Goal: Task Accomplishment & Management: Use online tool/utility

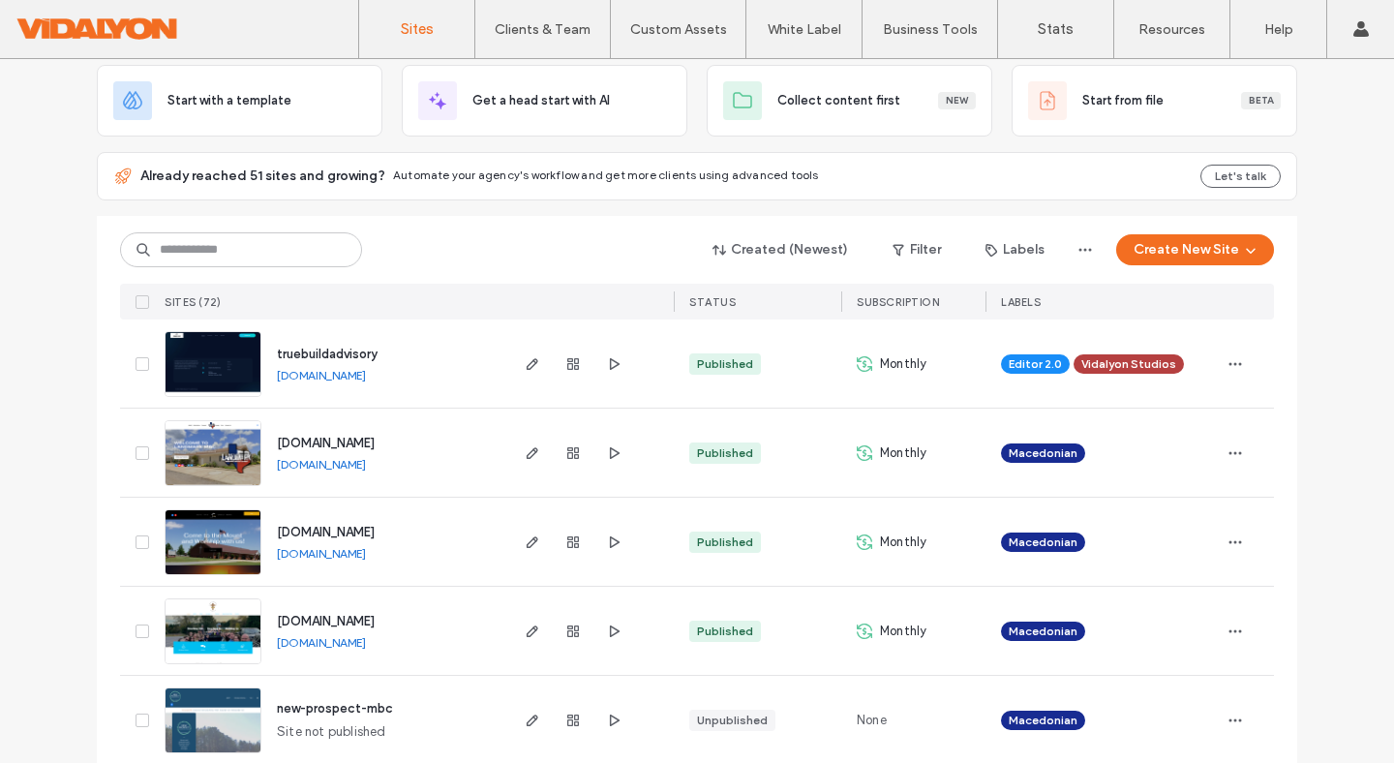
scroll to position [117, 0]
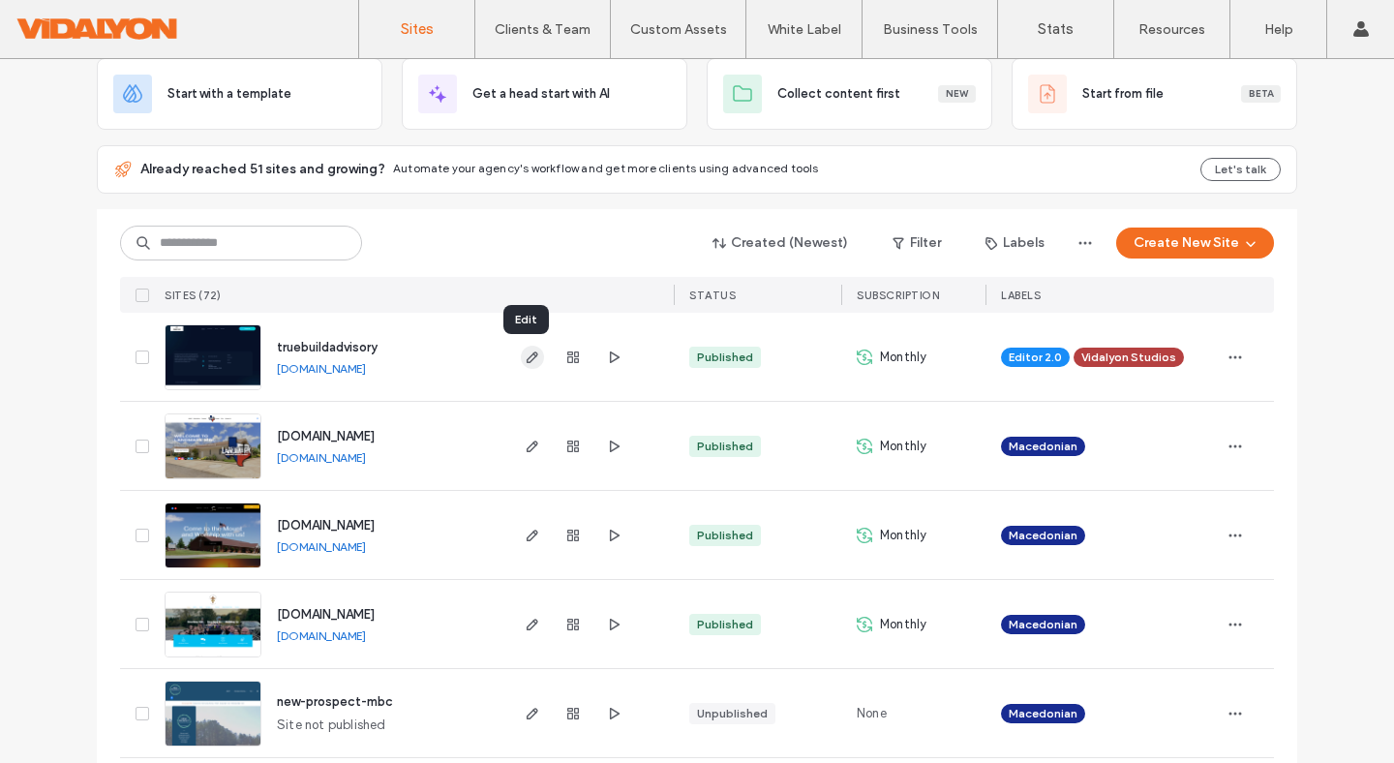
click at [527, 362] on use "button" at bounding box center [533, 357] width 12 height 12
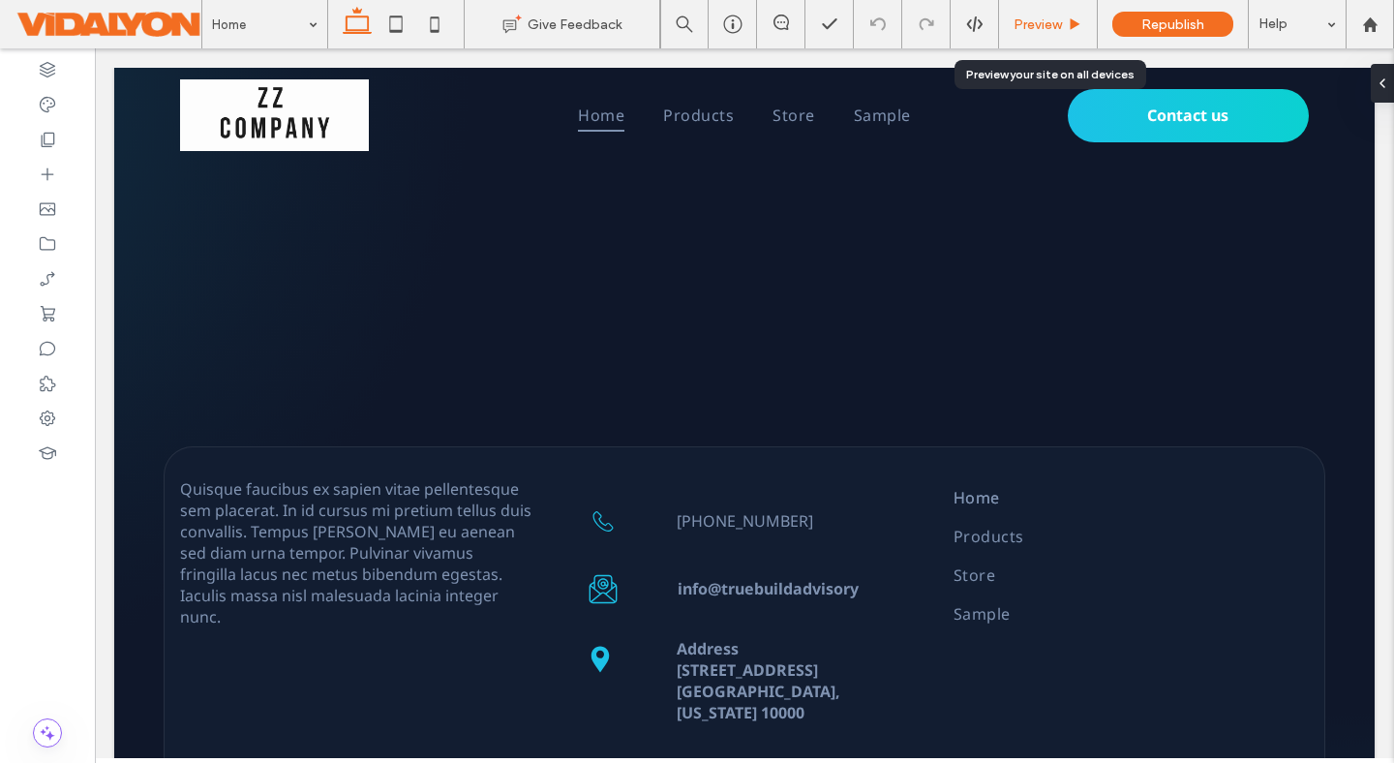
click at [1048, 30] on span "Preview" at bounding box center [1037, 24] width 48 height 16
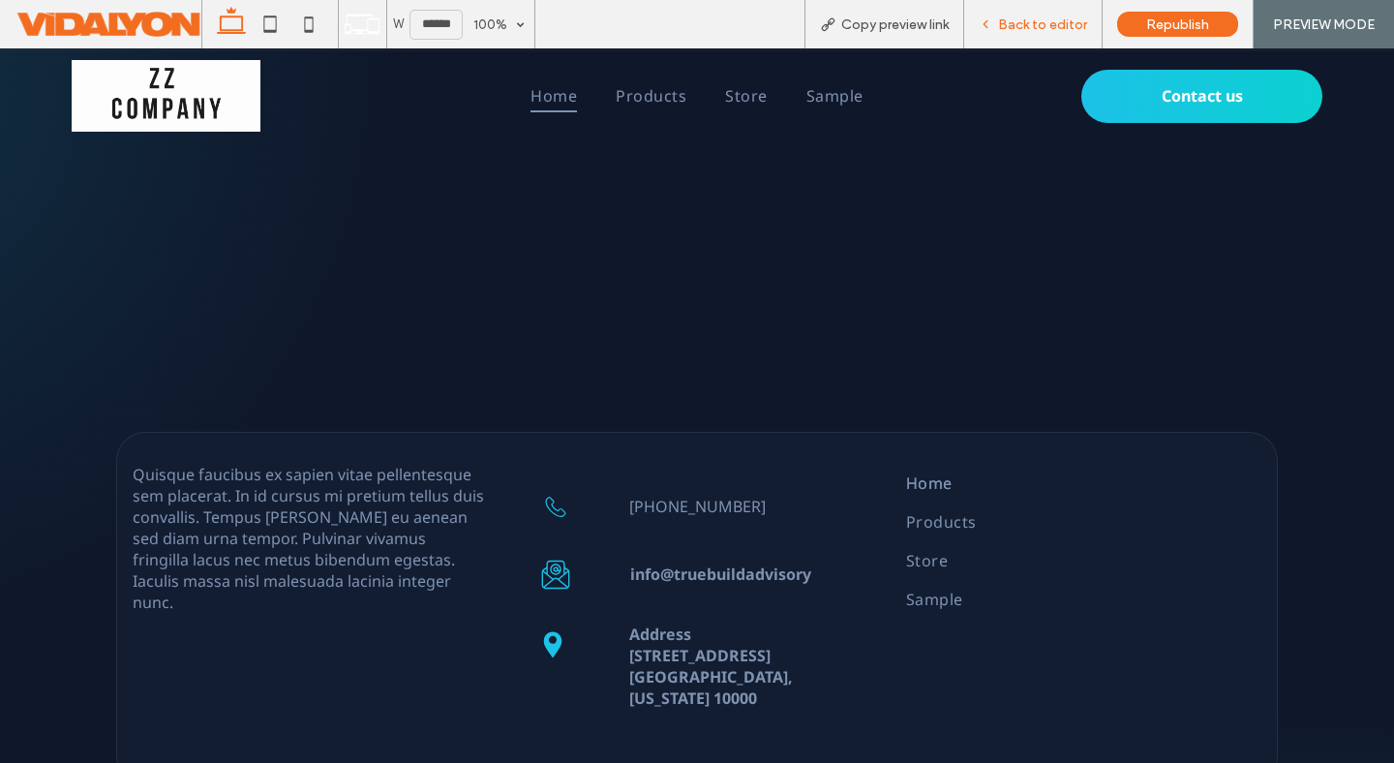
click at [1016, 27] on span "Back to editor" at bounding box center [1042, 24] width 89 height 16
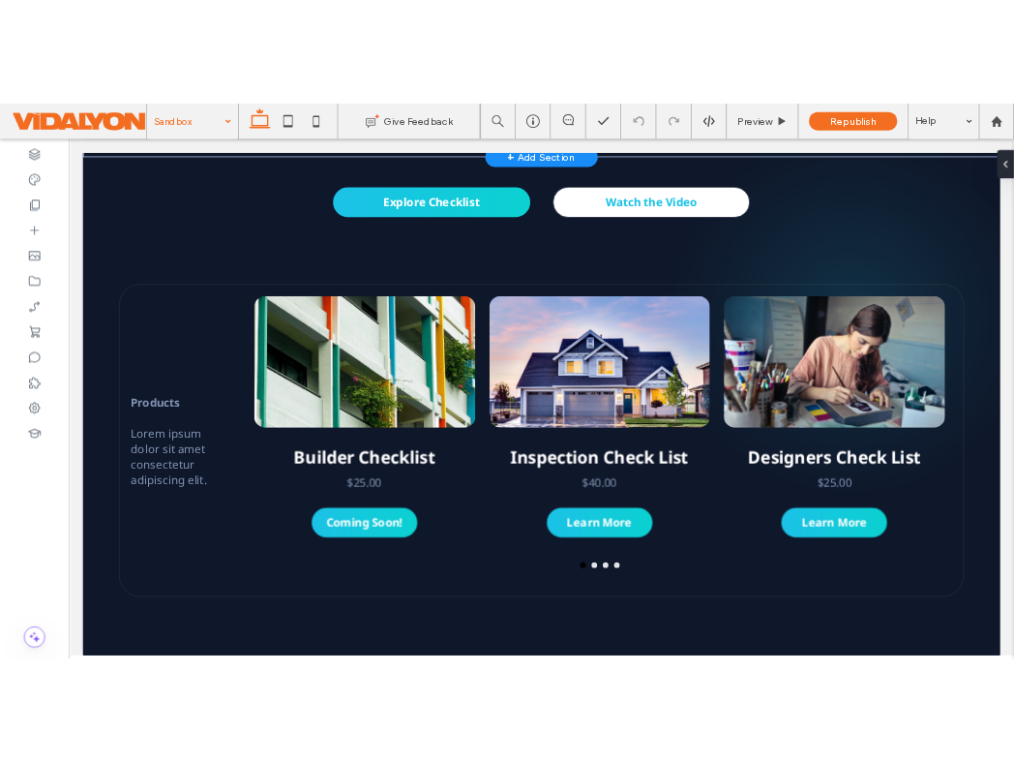
scroll to position [475, 0]
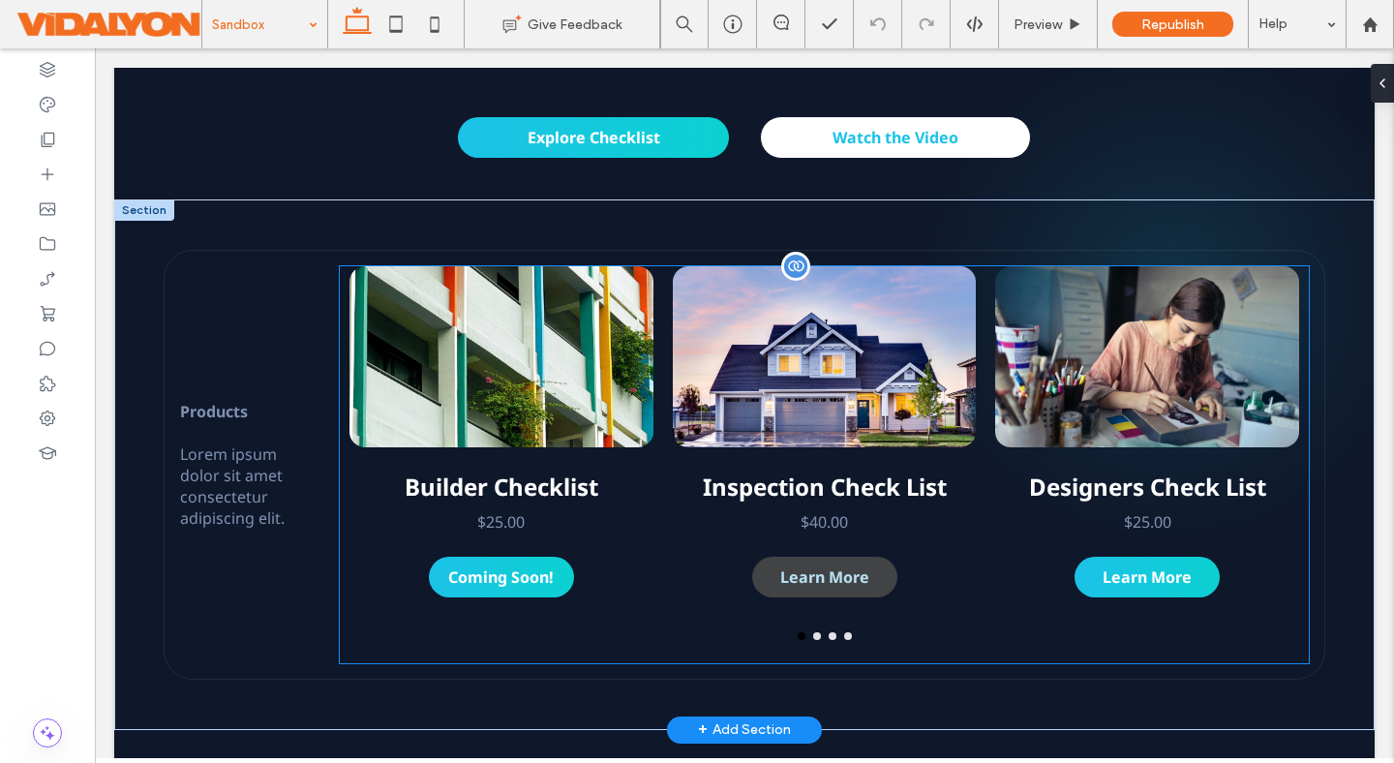
click at [844, 568] on span "Learn More" at bounding box center [824, 577] width 106 height 41
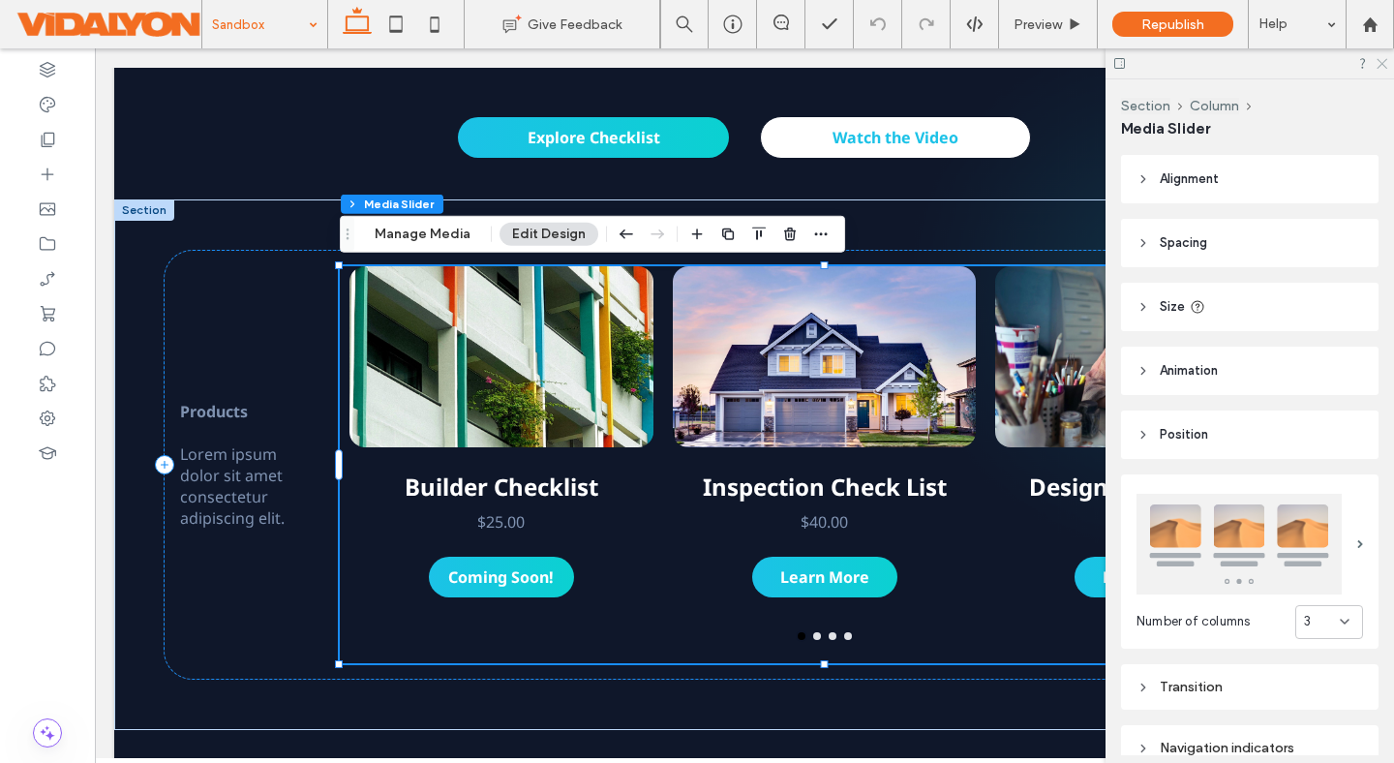
click at [1382, 63] on use at bounding box center [1381, 64] width 11 height 11
